Goal: Task Accomplishment & Management: Manage account settings

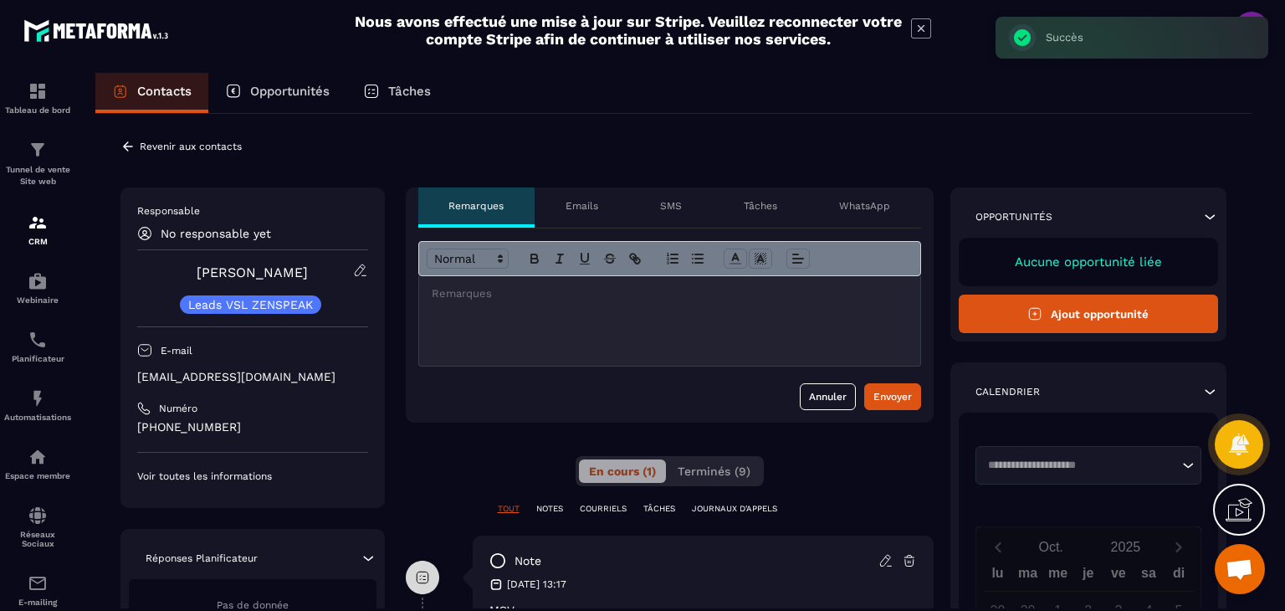
click at [129, 143] on icon at bounding box center [127, 146] width 15 height 15
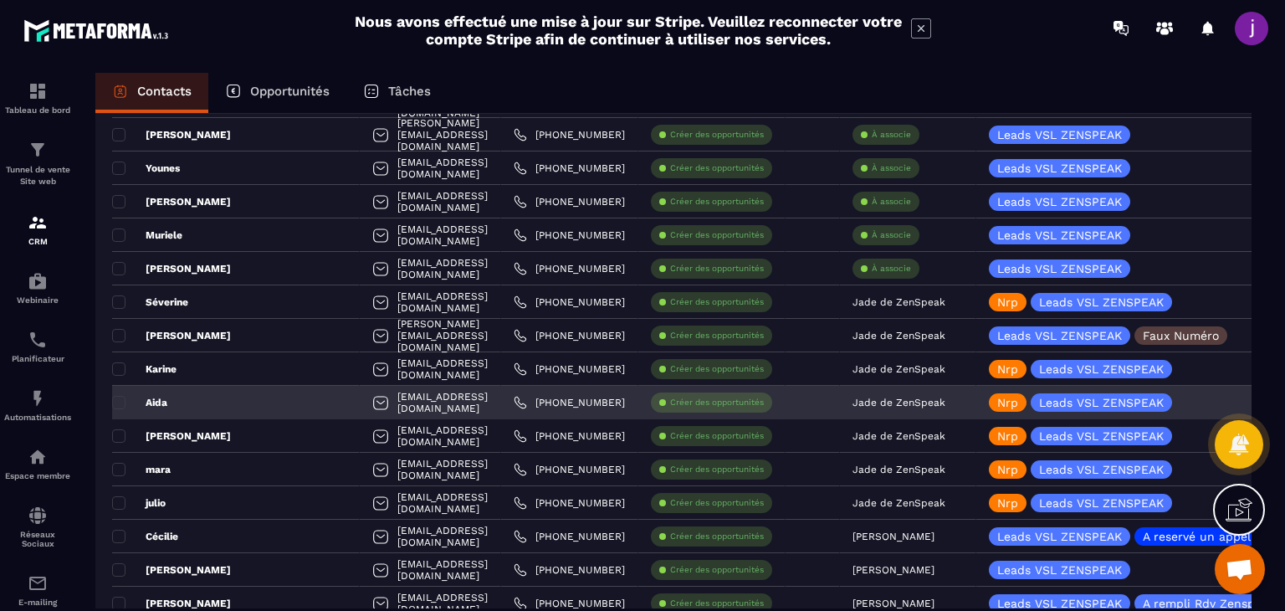
scroll to position [1757, 0]
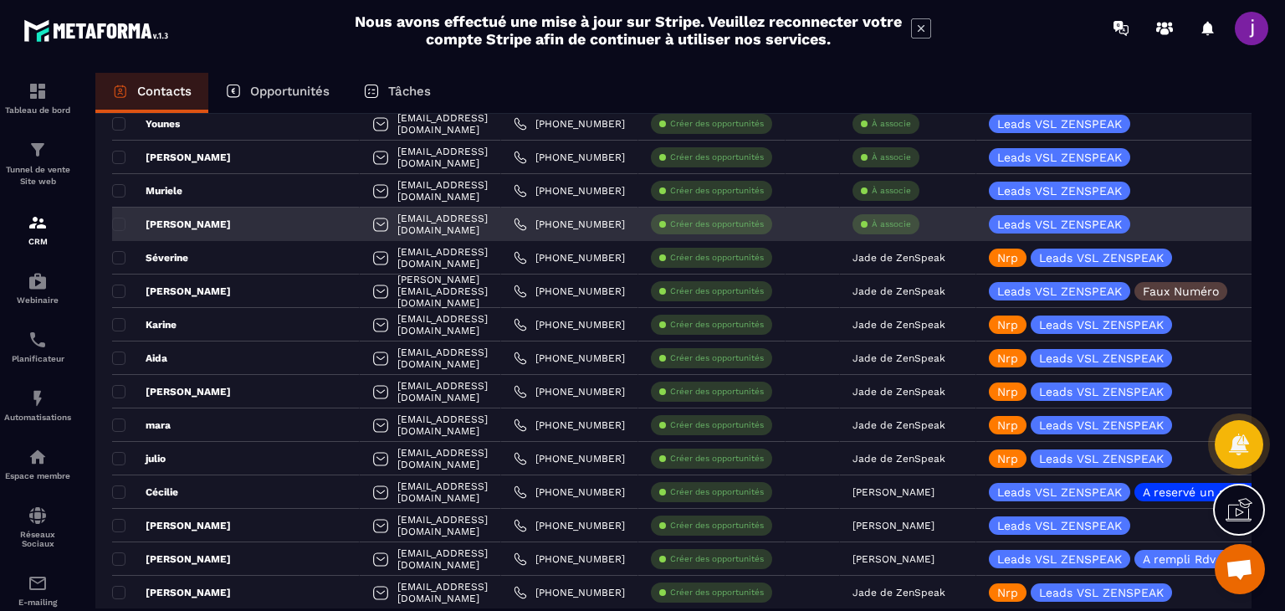
click at [875, 219] on div "À associe" at bounding box center [885, 224] width 67 height 20
click at [875, 219] on p "À associe" at bounding box center [891, 224] width 39 height 12
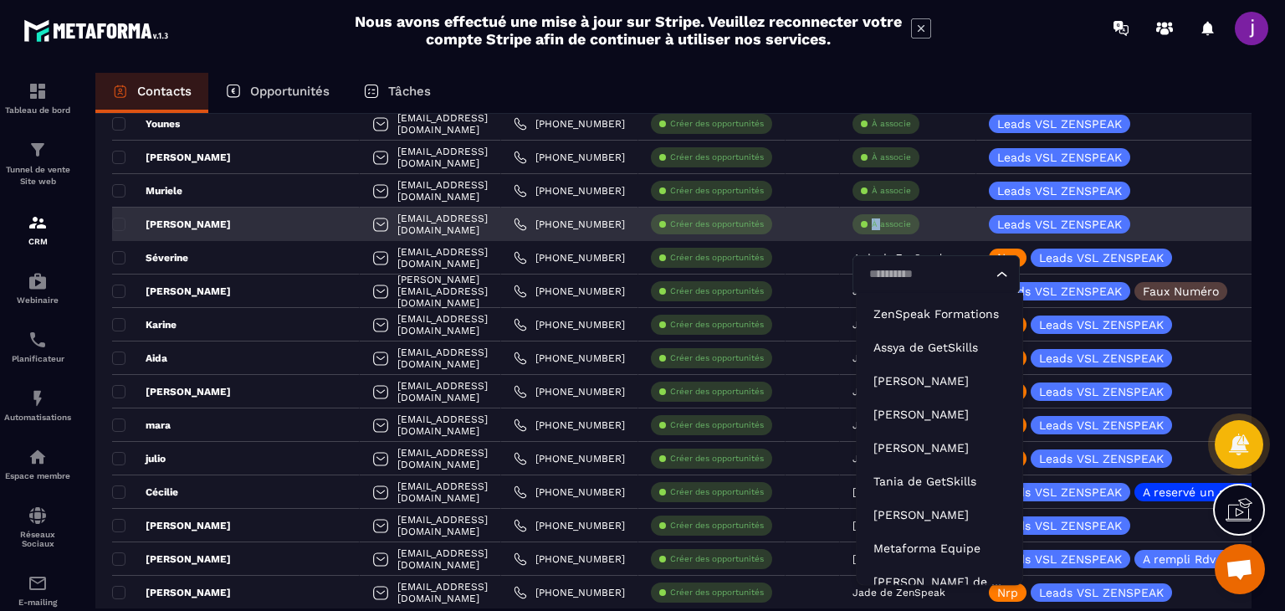
click at [895, 280] on input "Search for option" at bounding box center [927, 274] width 129 height 18
type input "**"
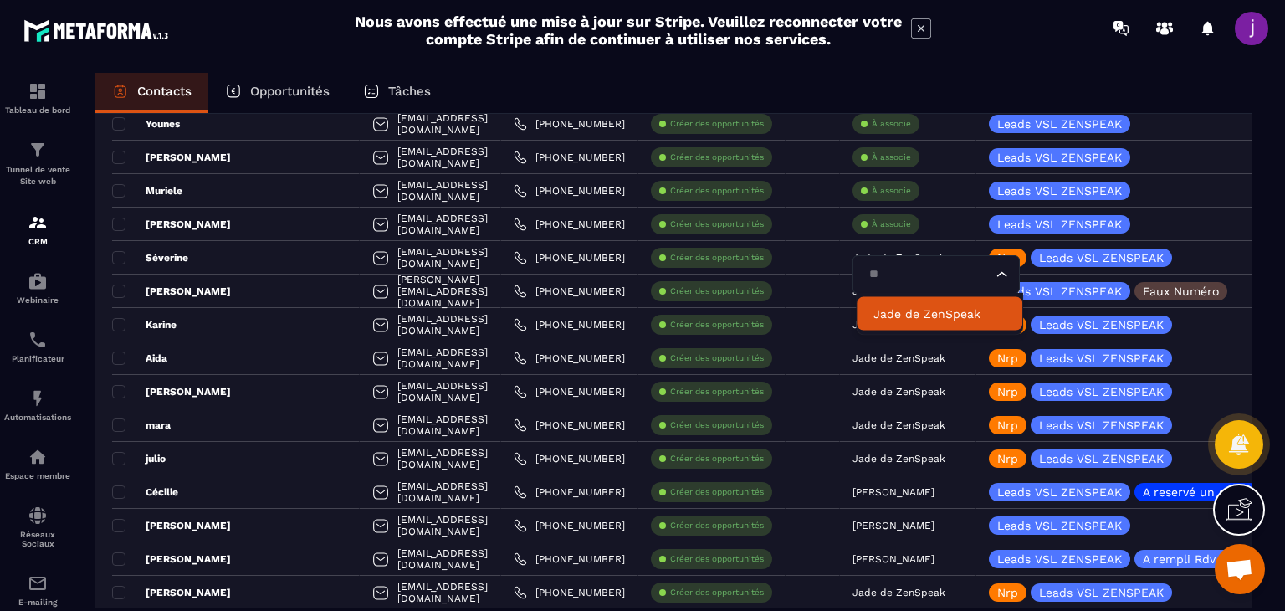
click at [910, 315] on p "Jade de ZenSpeak" at bounding box center [939, 313] width 132 height 17
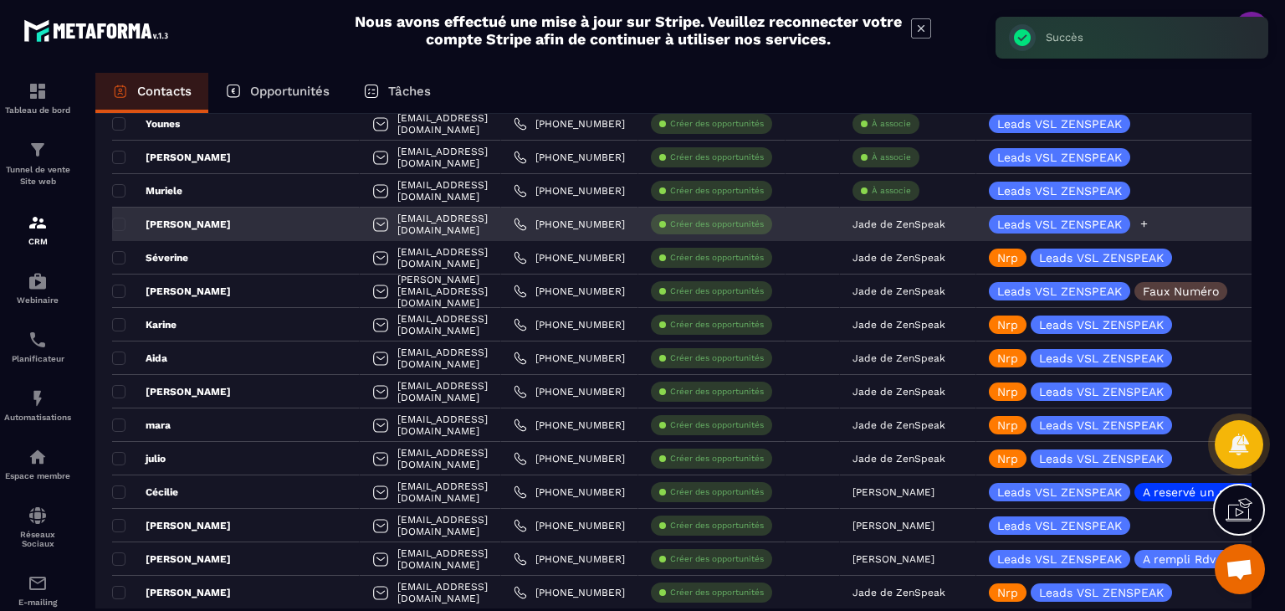
click at [1148, 225] on icon at bounding box center [1143, 223] width 11 height 11
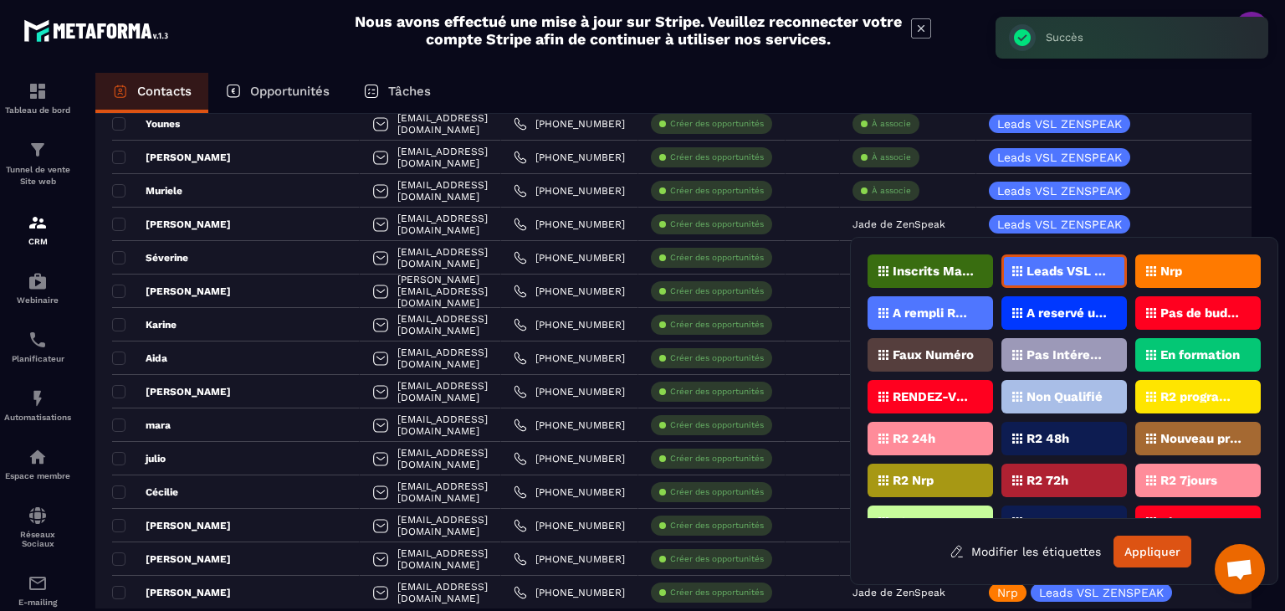
click at [1164, 263] on div "Nrp" at bounding box center [1197, 270] width 125 height 33
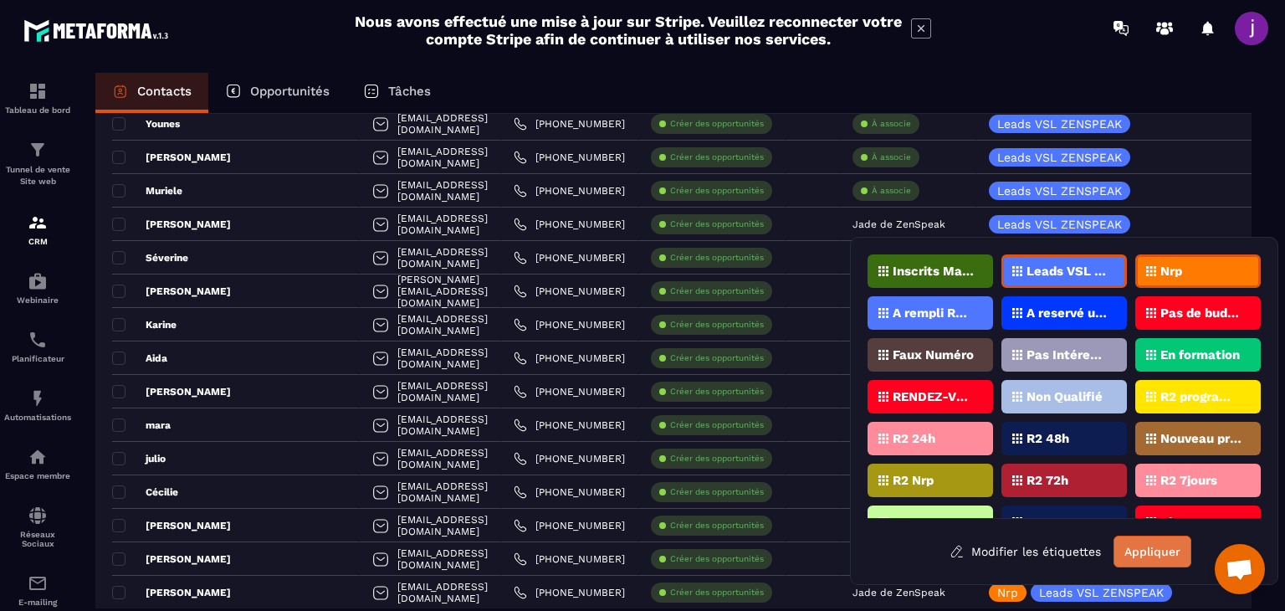
click at [1152, 550] on button "Appliquer" at bounding box center [1152, 551] width 78 height 32
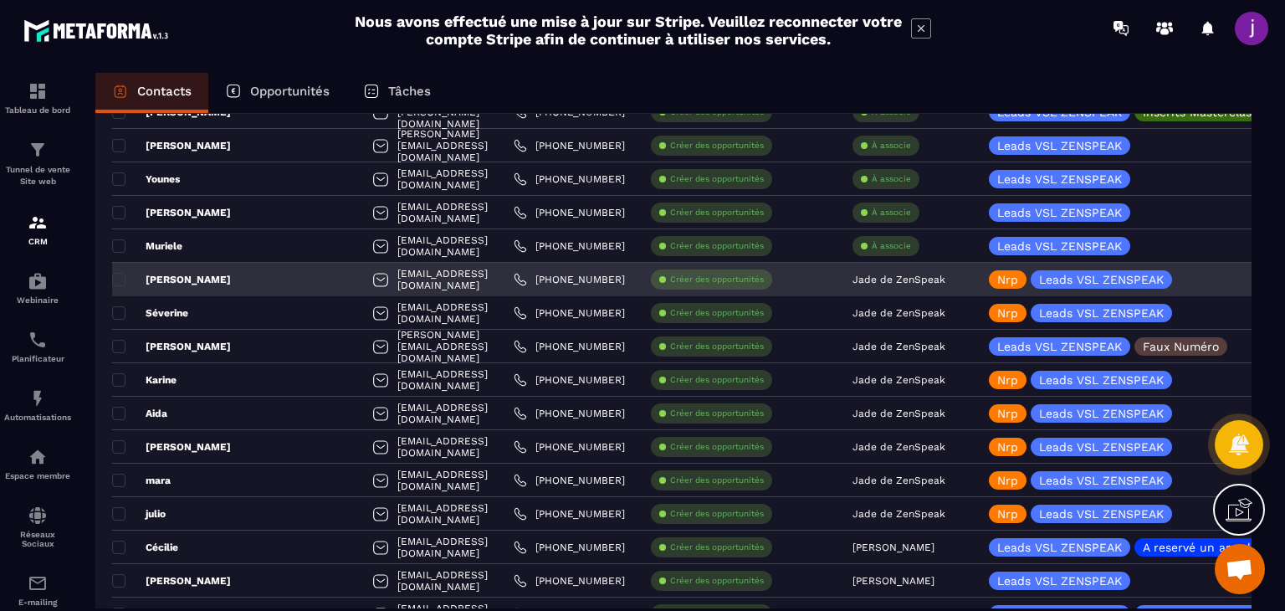
scroll to position [1673, 0]
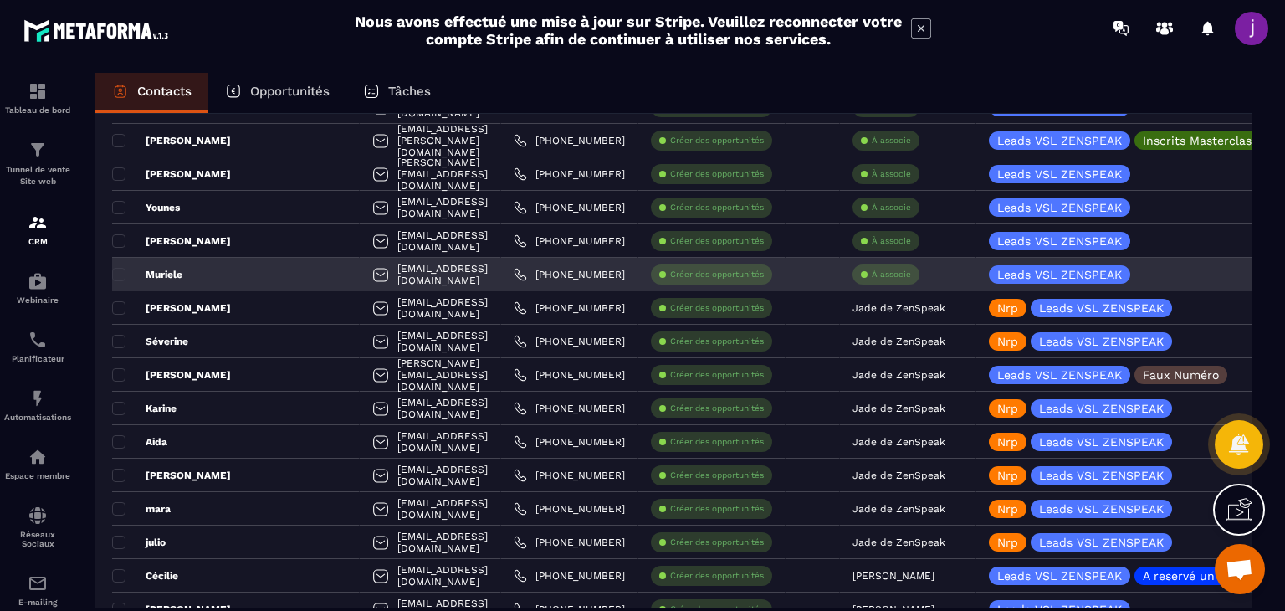
click at [892, 278] on p "À associe" at bounding box center [891, 274] width 39 height 12
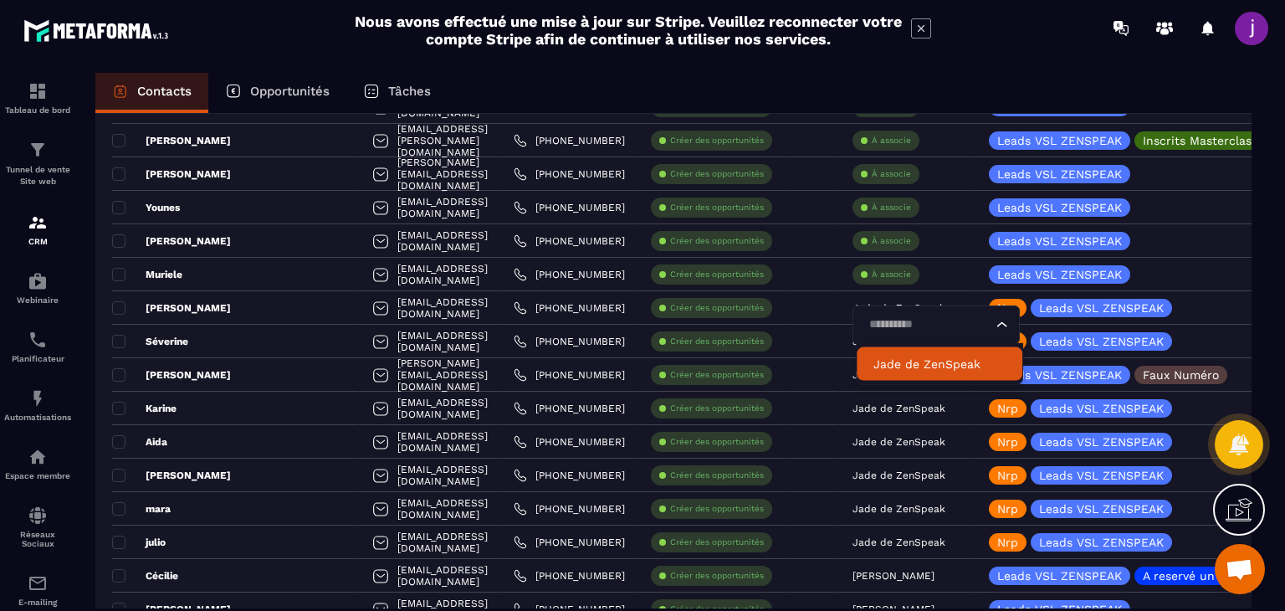
click at [883, 367] on p "Jade de ZenSpeak" at bounding box center [939, 363] width 132 height 17
